Goal: Task Accomplishment & Management: Manage account settings

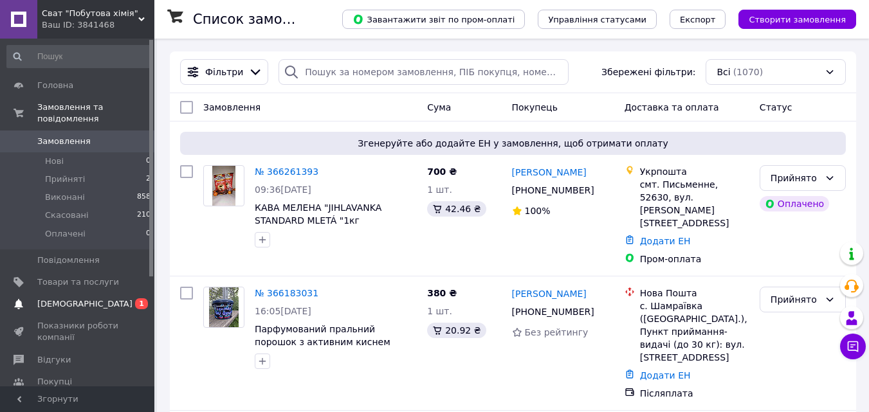
click at [77, 299] on span "[DEMOGRAPHIC_DATA]" at bounding box center [84, 305] width 95 height 12
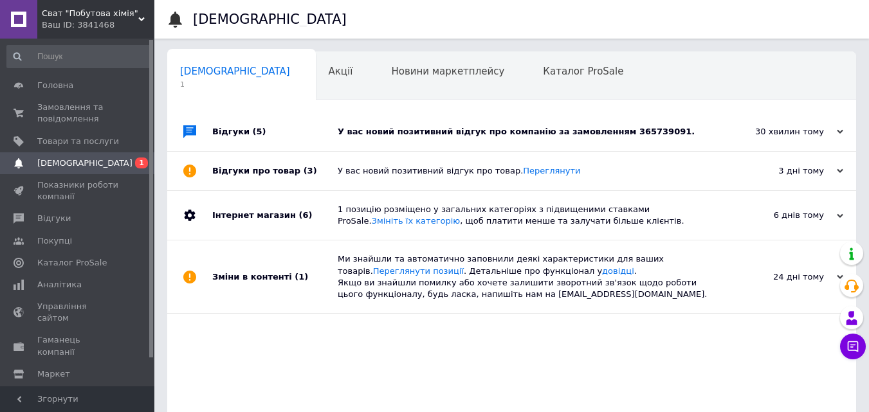
click at [526, 130] on div "У вас новий позитивний відгук про компанію за замовленням 365739091." at bounding box center [526, 132] width 377 height 12
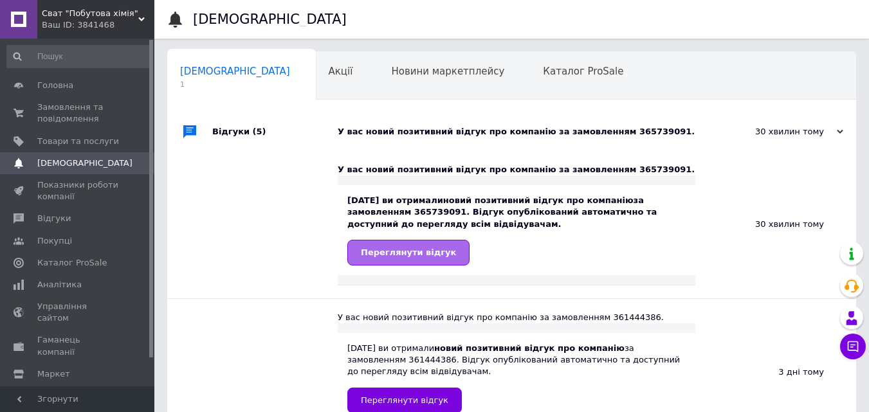
click at [426, 256] on span "Переглянути відгук" at bounding box center [408, 253] width 95 height 10
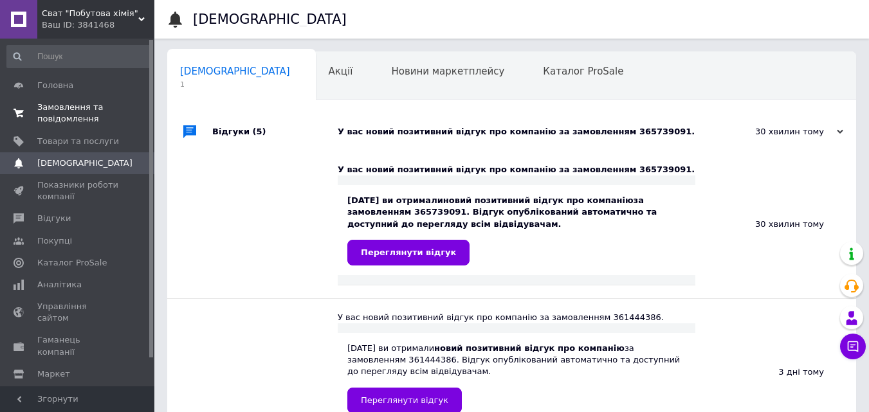
click at [82, 101] on link "Замовлення та повідомлення 0 0" at bounding box center [79, 112] width 158 height 33
